Goal: Check status

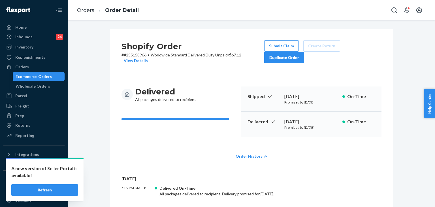
scroll to position [113, 0]
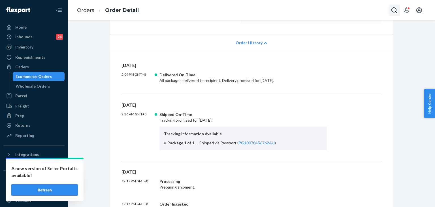
click at [394, 9] on icon "Open Search Box" at bounding box center [394, 10] width 7 height 7
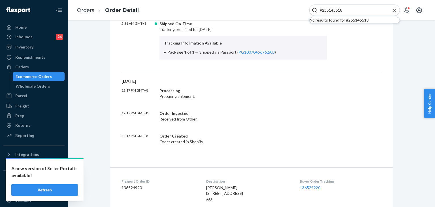
scroll to position [193, 0]
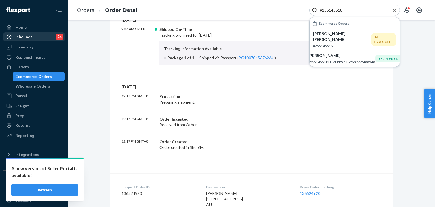
type input "#255145518"
click at [338, 37] on div "[PERSON_NAME] [PERSON_NAME] #255145518" at bounding box center [342, 39] width 58 height 17
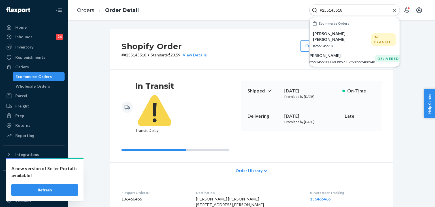
click at [264, 169] on icon at bounding box center [265, 171] width 3 height 4
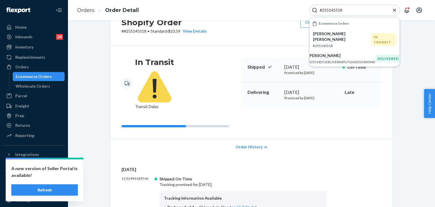
scroll to position [85, 0]
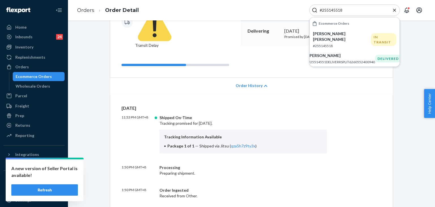
click at [243, 130] on div "Tracking Information Available Package 1 of 1 — Shipped via Jitsu ( qza5h7z9ty3…" at bounding box center [244, 142] width 168 height 24
click at [394, 8] on icon "Close Search" at bounding box center [395, 10] width 6 height 6
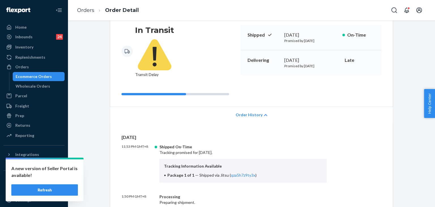
scroll to position [57, 0]
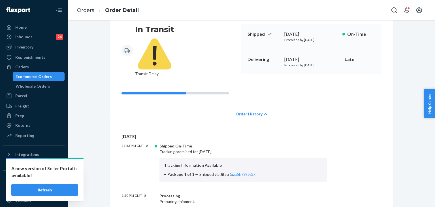
click at [241, 158] on div "Tracking Information Available Package 1 of 1 — Shipped via Jitsu ( qza5h7z9ty3…" at bounding box center [244, 170] width 168 height 24
click at [245, 172] on link "qza5h7z9ty3x" at bounding box center [243, 174] width 25 height 5
